Goal: Information Seeking & Learning: Learn about a topic

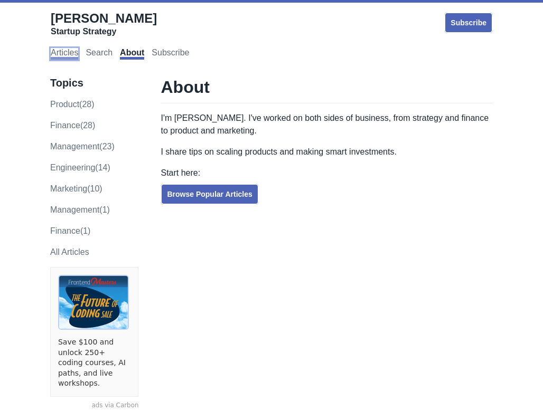
click at [69, 54] on link "Articles" at bounding box center [64, 54] width 27 height 12
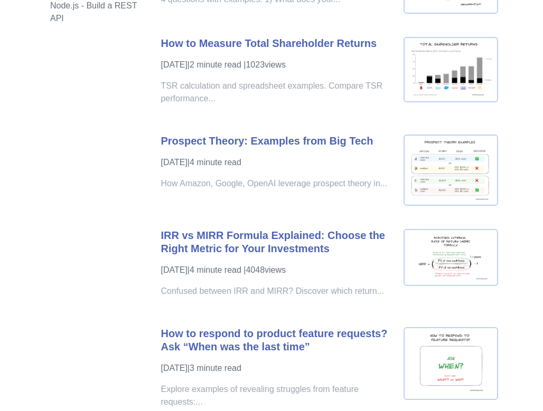
scroll to position [2763, 0]
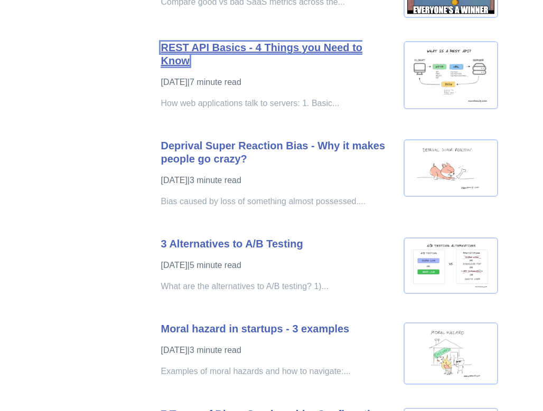
click at [323, 59] on link "REST API Basics - 4 Things you Need to Know" at bounding box center [262, 54] width 202 height 25
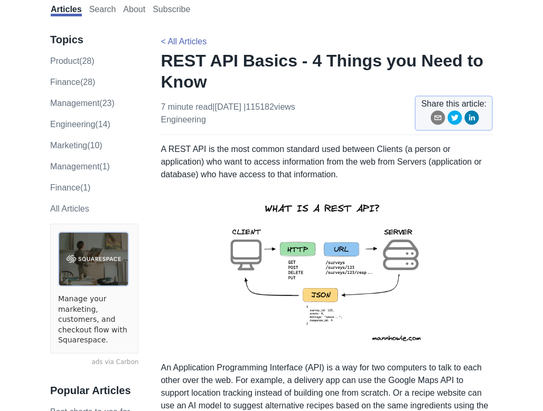
scroll to position [60, 0]
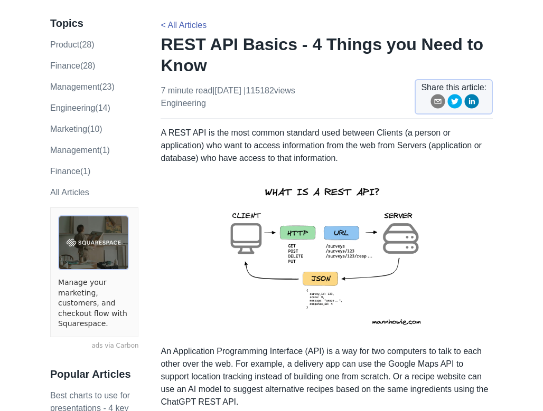
click at [345, 201] on img at bounding box center [326, 255] width 231 height 164
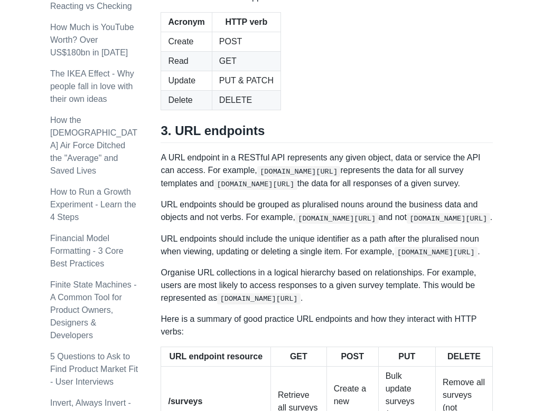
scroll to position [1255, 0]
